Goal: Check status: Check status

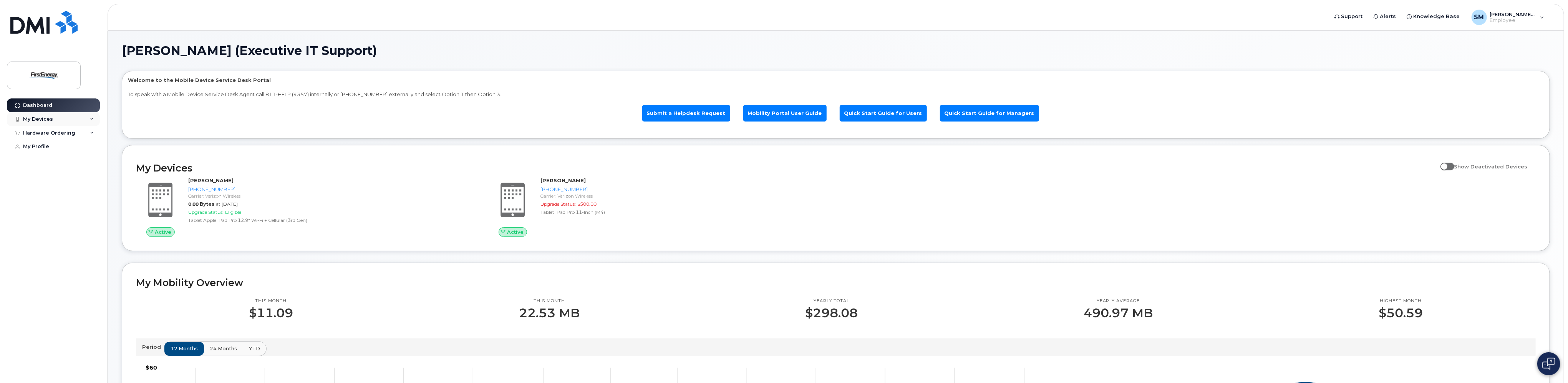
click at [63, 118] on div "My Devices" at bounding box center [53, 120] width 93 height 14
click at [75, 120] on div "My Devices" at bounding box center [53, 120] width 93 height 14
click at [61, 133] on div "Hardware Ordering" at bounding box center [49, 133] width 52 height 6
click at [52, 149] on div "My Orders" at bounding box center [40, 147] width 28 height 7
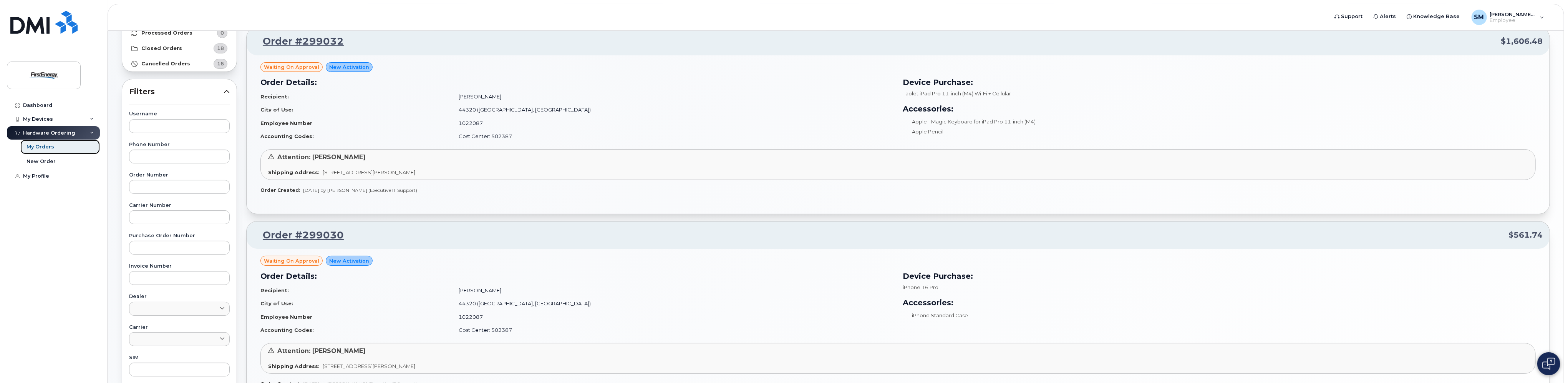
scroll to position [77, 0]
click at [469, 89] on div "Order Details: Recipient: [PERSON_NAME] City of Use: 44320 ([GEOGRAPHIC_DATA], …" at bounding box center [577, 111] width 642 height 75
click at [66, 272] on div "Dashboard My Devices Add Device [PHONE_NUMBER] ([PERSON_NAME]) [PHONE_NUMBER] (…" at bounding box center [54, 235] width 95 height 273
